Goal: Information Seeking & Learning: Find specific fact

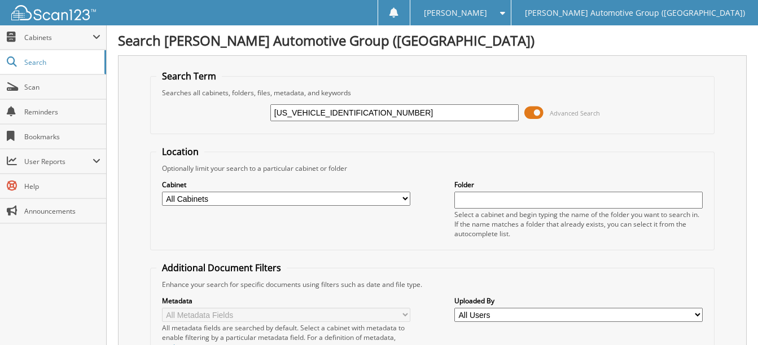
click at [371, 112] on input "1FT8W2BN1REE76294" at bounding box center [394, 112] width 248 height 17
paste input "3FMCR9B60RRE4655"
type input "3FMCR9B60RRE46554"
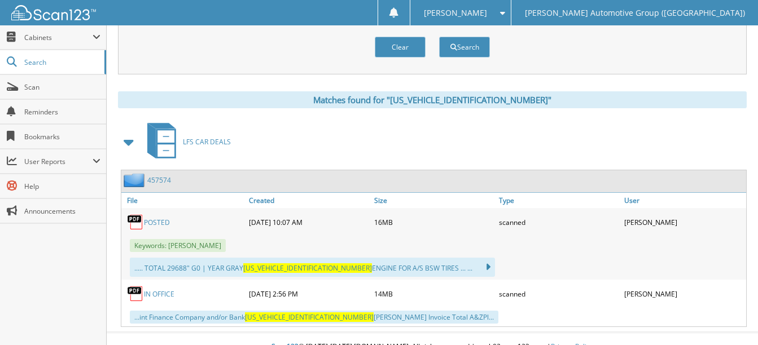
scroll to position [439, 0]
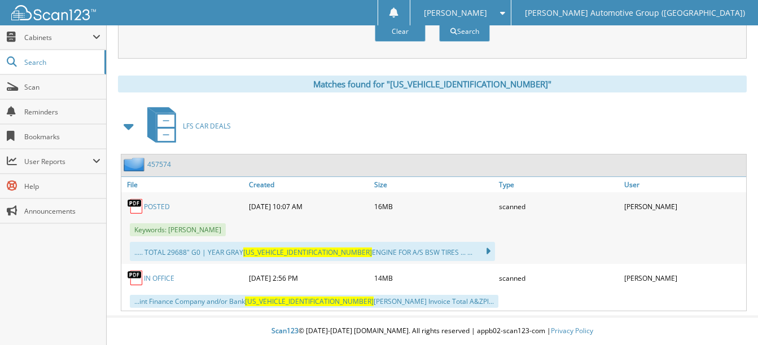
click at [155, 206] on link "POSTED" at bounding box center [157, 207] width 26 height 10
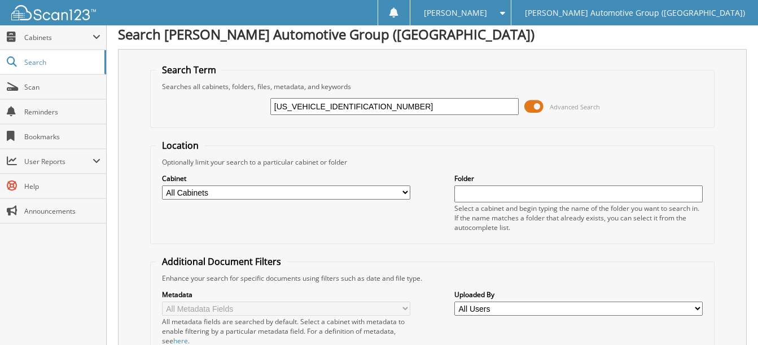
scroll to position [0, 0]
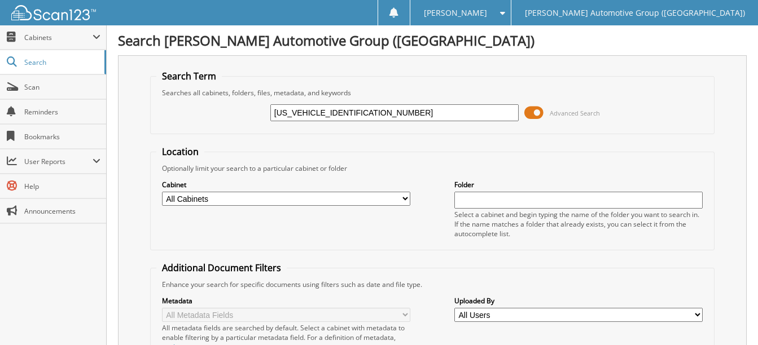
click at [396, 115] on input "[US_VEHICLE_IDENTIFICATION_NUMBER]" at bounding box center [394, 112] width 248 height 17
paste input "text"
click at [396, 115] on input "text" at bounding box center [394, 112] width 248 height 17
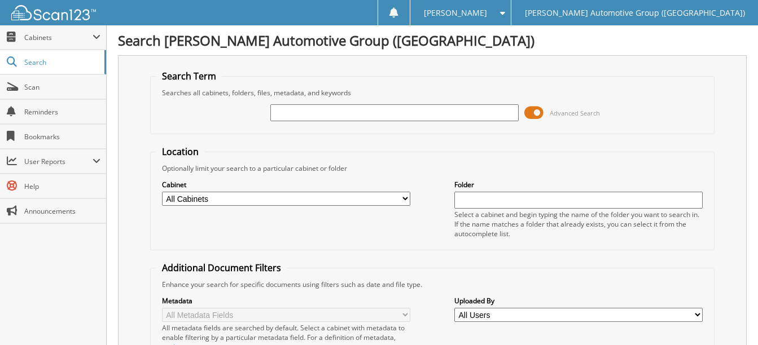
paste input "1FTFW3L53RKE27191"
type input "1FTFW3L53RKE27191"
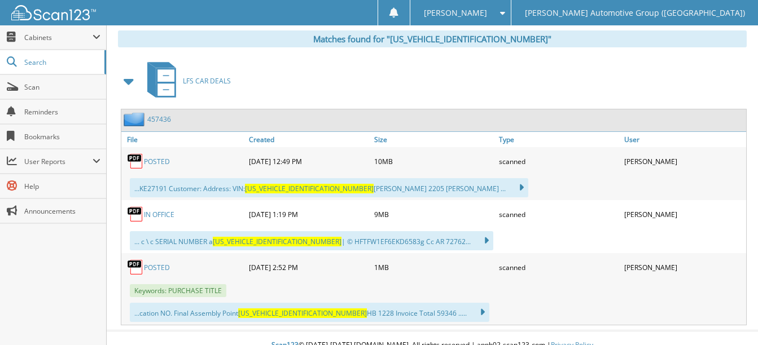
scroll to position [498, 0]
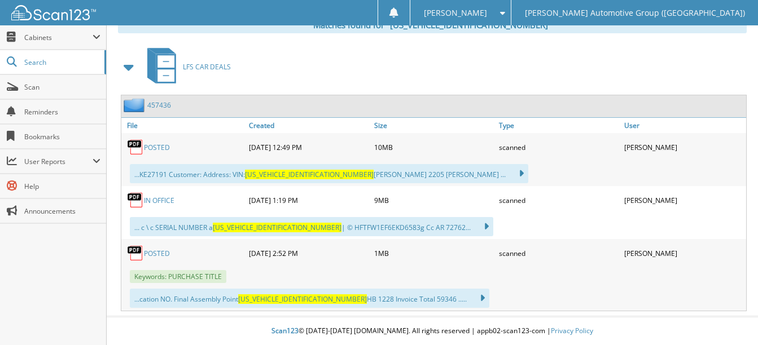
click at [161, 148] on link "POSTED" at bounding box center [157, 148] width 26 height 10
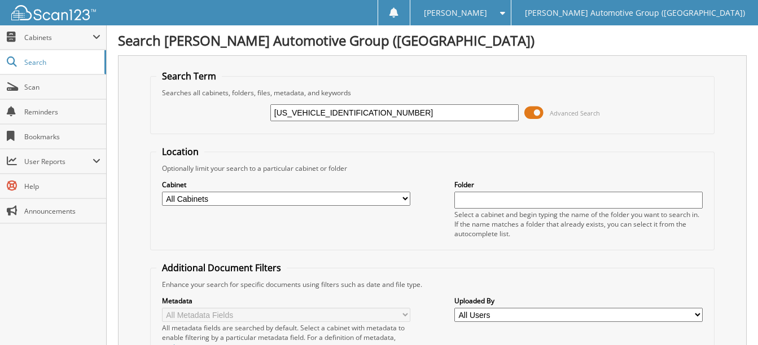
scroll to position [0, 0]
click at [365, 114] on input "1FTFW3L53RKE27191" at bounding box center [394, 112] width 248 height 17
paste input "MJK1J85SEA3877"
type input "1FMJK1J85SEA38771"
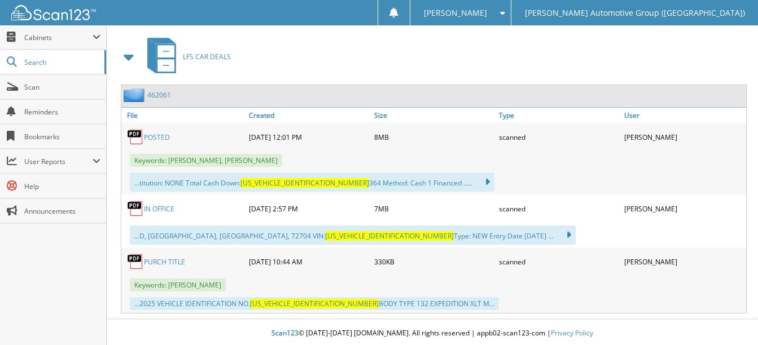
scroll to position [511, 0]
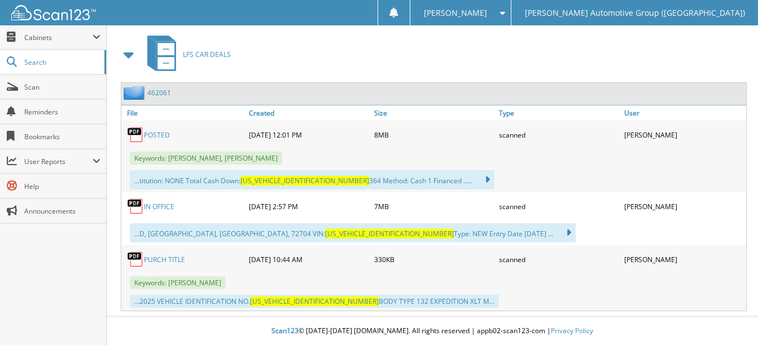
click at [165, 137] on link "POSTED" at bounding box center [157, 135] width 26 height 10
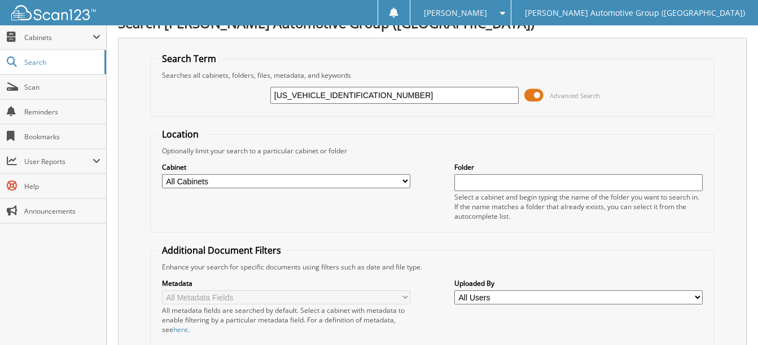
scroll to position [0, 0]
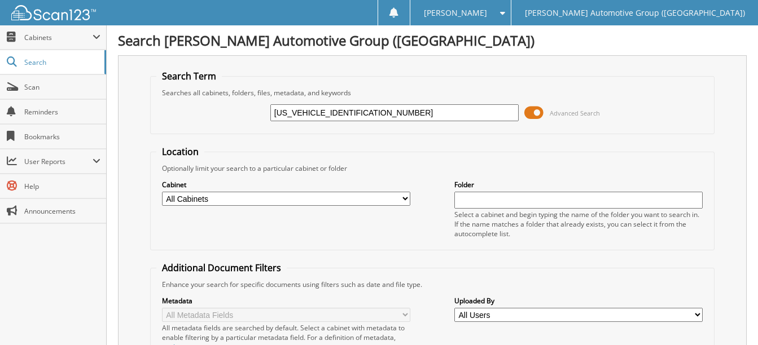
click at [362, 111] on input "1FMJK1J85SEA38771" at bounding box center [394, 112] width 248 height 17
paste input "UK8KH4SGC05839"
type input "1FMUK8KH4SGC05839"
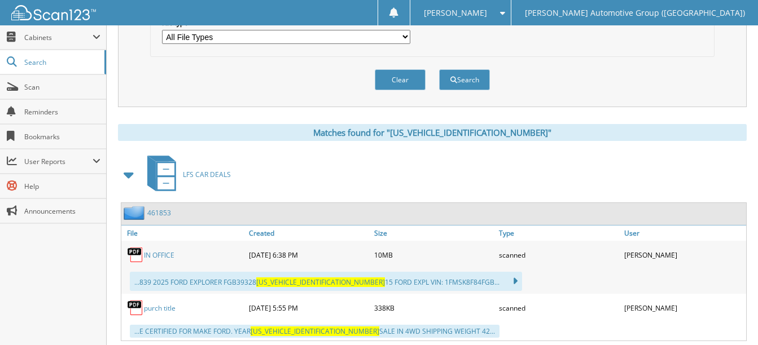
scroll to position [420, 0]
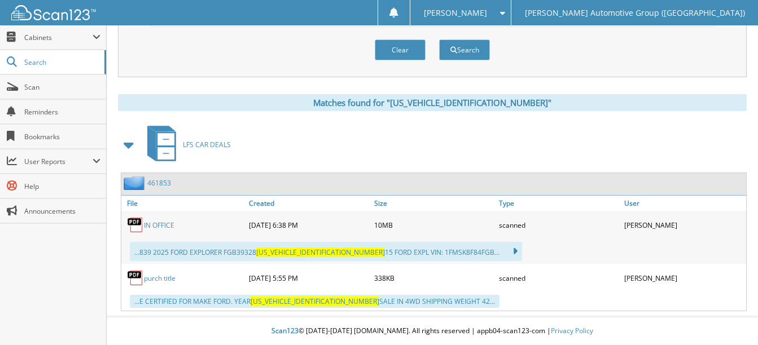
click at [158, 227] on link "IN OFFICE" at bounding box center [159, 226] width 30 height 10
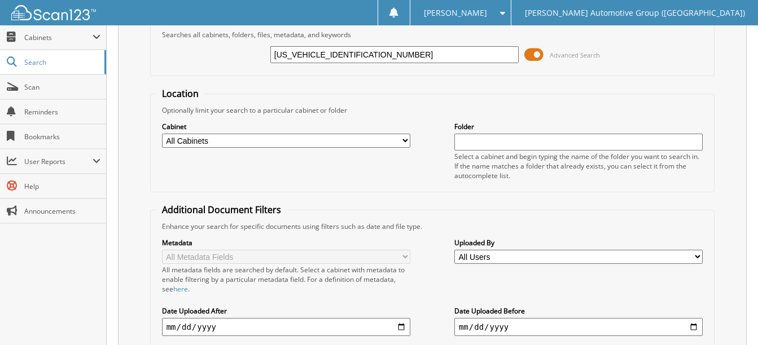
scroll to position [25, 0]
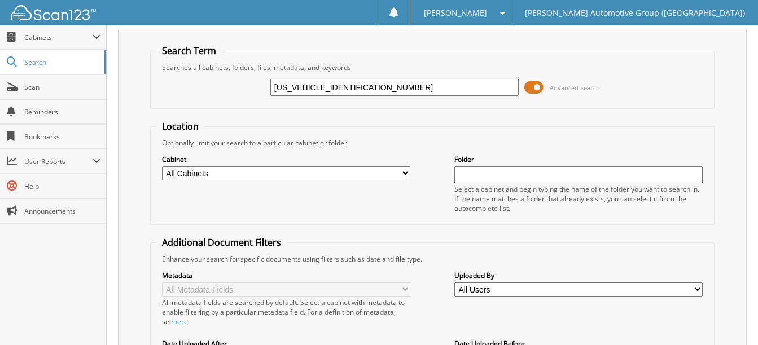
click at [363, 88] on input "1FMUK8KH4SGC05839" at bounding box center [394, 87] width 248 height 17
paste input "TFW5LD3RFB56502"
type input "[US_VEHICLE_IDENTIFICATION_NUMBER]"
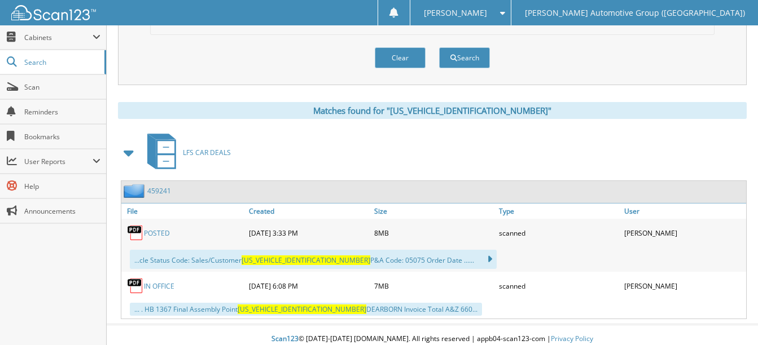
scroll to position [420, 0]
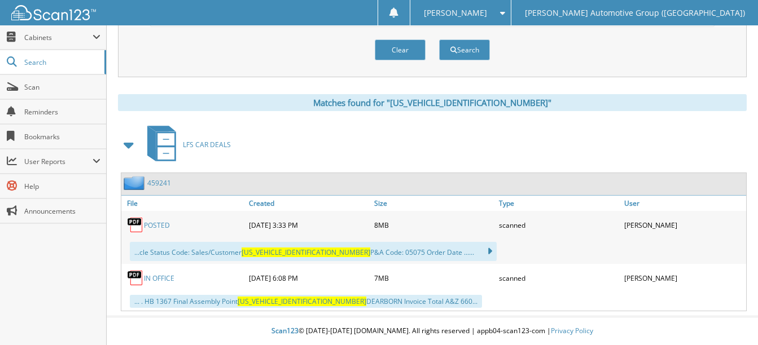
click at [159, 229] on link "POSTED" at bounding box center [157, 226] width 26 height 10
click at [162, 277] on link "IN OFFICE" at bounding box center [159, 279] width 30 height 10
